Goal: Task Accomplishment & Management: Complete application form

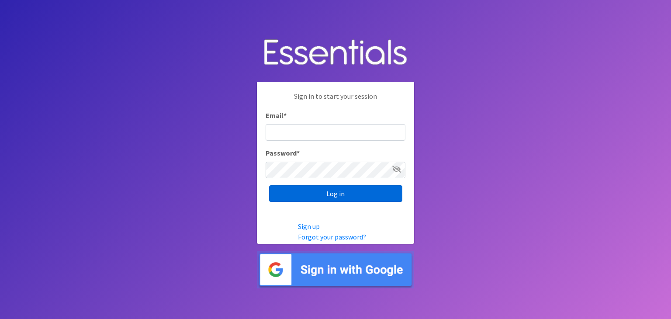
type input "[EMAIL_ADDRESS][DOMAIN_NAME]"
click at [331, 194] on input "Log in" at bounding box center [335, 193] width 133 height 17
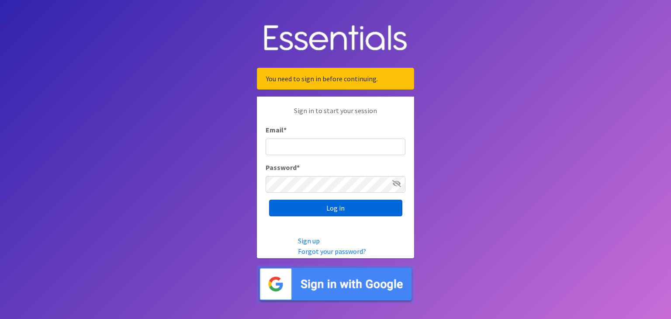
type input "[EMAIL_ADDRESS][DOMAIN_NAME]"
click at [332, 207] on input "Log in" at bounding box center [335, 208] width 133 height 17
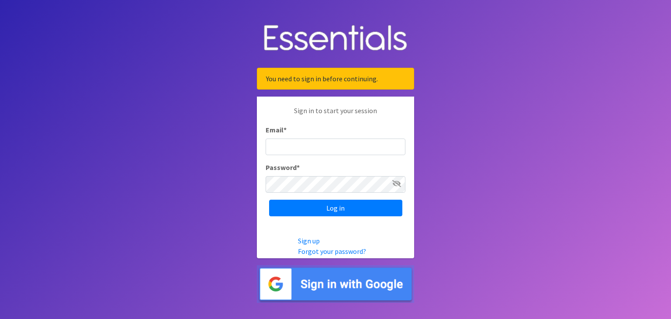
type input "[EMAIL_ADDRESS][DOMAIN_NAME]"
click at [385, 80] on div "You need to sign in before continuing." at bounding box center [335, 79] width 157 height 22
click at [450, 115] on body "You need to sign in before continuing. Sign in to start your session Email * in…" at bounding box center [335, 159] width 671 height 319
click at [358, 286] on img at bounding box center [335, 284] width 157 height 38
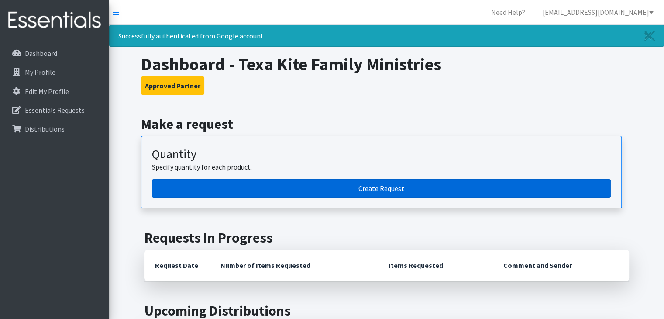
click at [384, 188] on link "Create Request" at bounding box center [381, 188] width 459 height 18
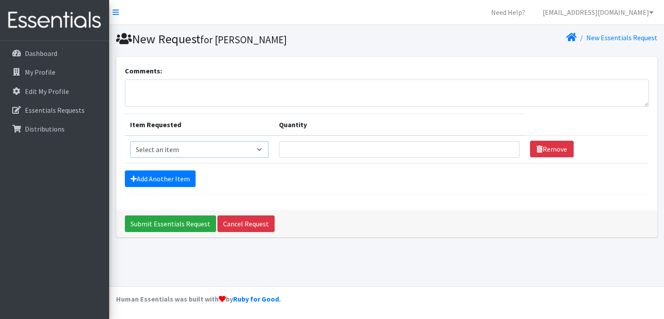
click at [262, 147] on select "Select an item Pad Kits Tampon Kit" at bounding box center [199, 149] width 138 height 17
select select "12263"
click at [130, 141] on select "Select an item Pad Kits Tampon Kit" at bounding box center [199, 149] width 138 height 17
click at [355, 147] on input "Quantity" at bounding box center [399, 149] width 241 height 17
type input "50"
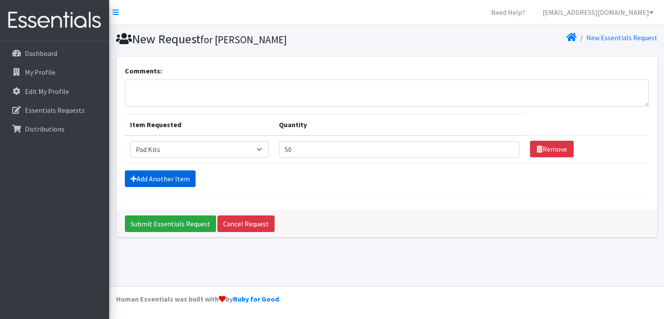
click at [174, 174] on link "Add Another Item" at bounding box center [160, 178] width 71 height 17
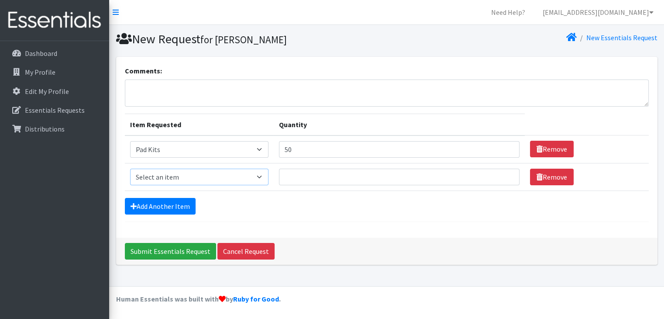
click at [264, 175] on select "Select an item Pad Kits Tampon Kit" at bounding box center [199, 177] width 138 height 17
select select "12262"
click at [130, 169] on select "Select an item Pad Kits Tampon Kit" at bounding box center [199, 177] width 138 height 17
click at [331, 176] on input "Quantity" at bounding box center [399, 177] width 241 height 17
type input "50"
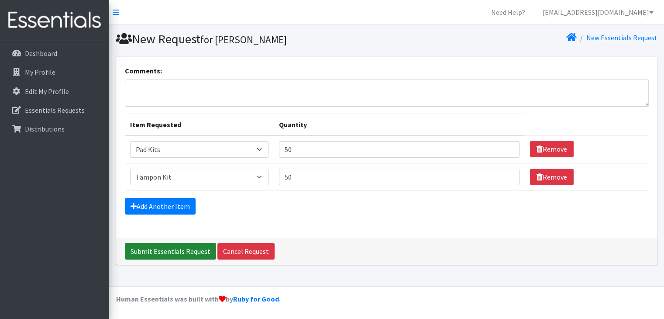
click at [171, 250] on input "Submit Essentials Request" at bounding box center [170, 251] width 91 height 17
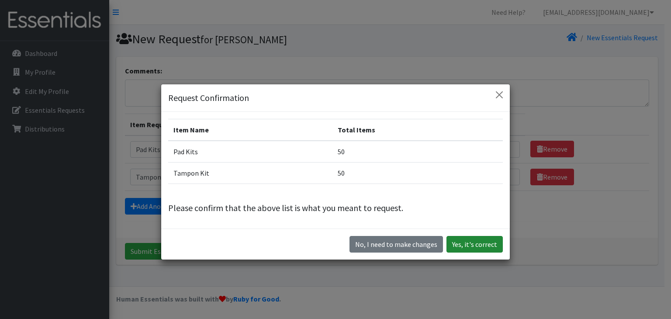
click at [479, 248] on button "Yes, it's correct" at bounding box center [474, 244] width 56 height 17
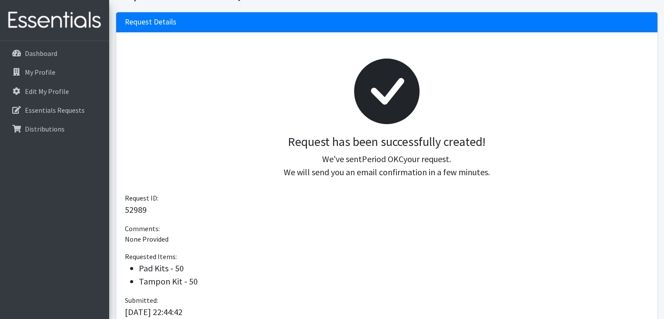
scroll to position [65, 0]
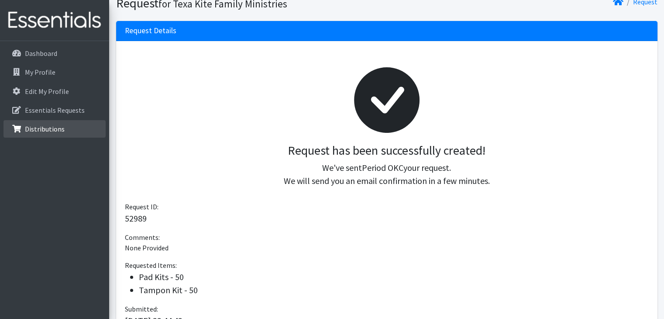
click at [35, 130] on p "Distributions" at bounding box center [45, 128] width 40 height 9
